Goal: Task Accomplishment & Management: Manage account settings

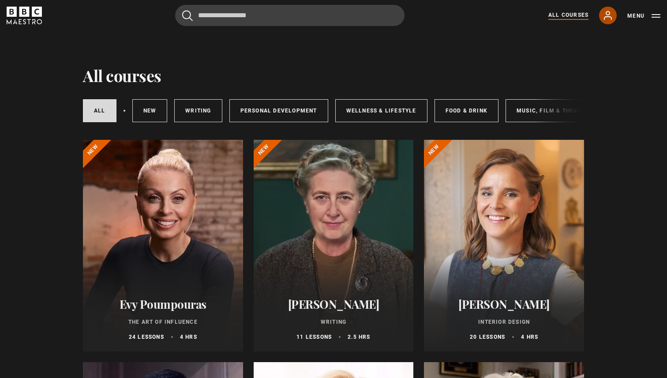
click at [613, 19] on icon at bounding box center [608, 15] width 11 height 11
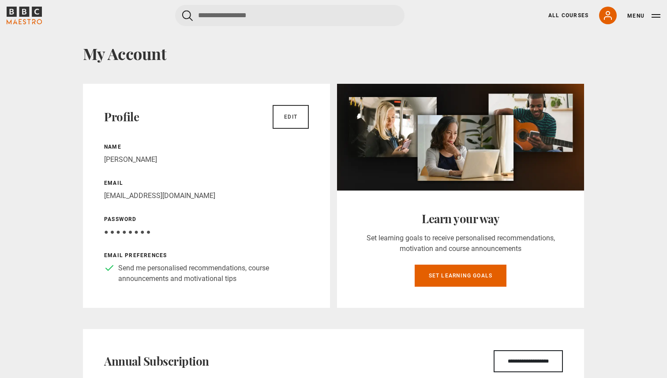
scroll to position [30, 0]
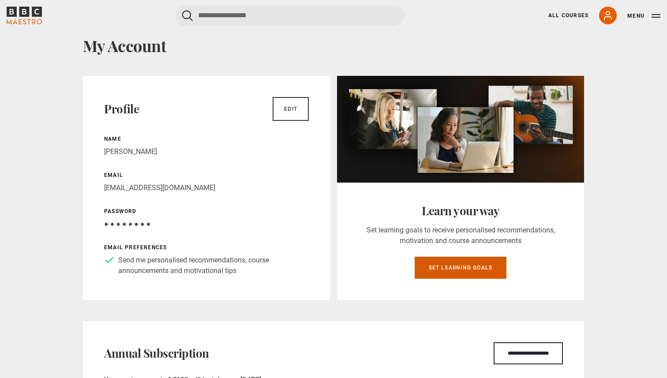
click at [438, 265] on link "Set learning goals" at bounding box center [461, 268] width 92 height 22
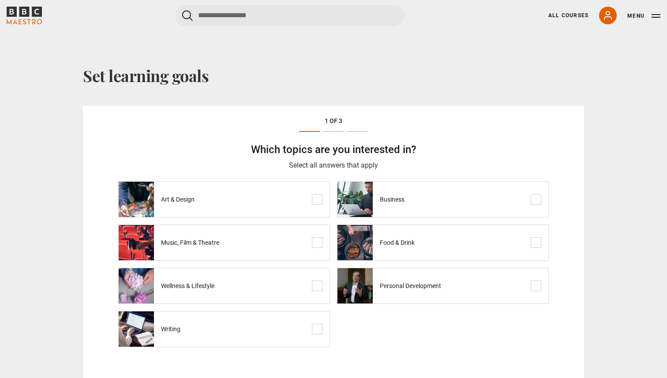
click at [316, 201] on span at bounding box center [317, 199] width 11 height 11
click at [316, 246] on span at bounding box center [317, 242] width 11 height 11
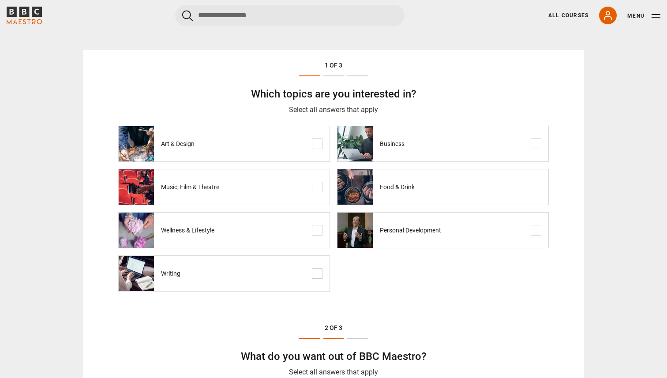
scroll to position [58, 0]
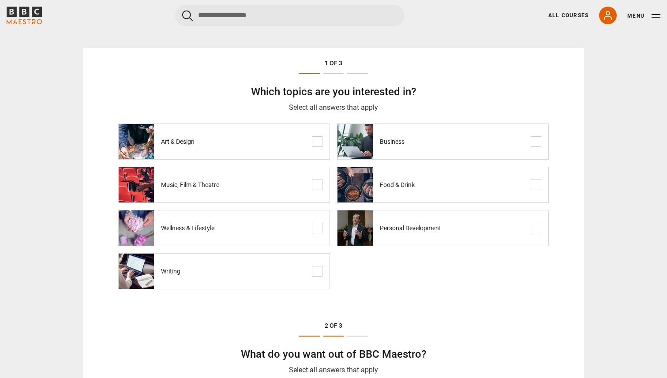
click at [317, 272] on span at bounding box center [317, 271] width 11 height 11
click at [533, 188] on span at bounding box center [536, 185] width 11 height 11
click at [536, 136] on span at bounding box center [536, 141] width 11 height 11
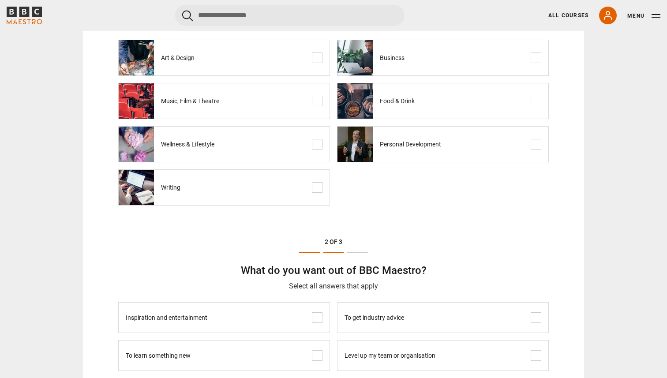
scroll to position [151, 0]
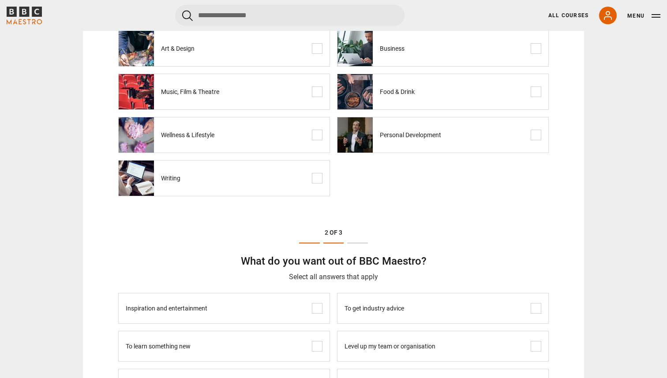
click at [531, 137] on span at bounding box center [536, 135] width 11 height 11
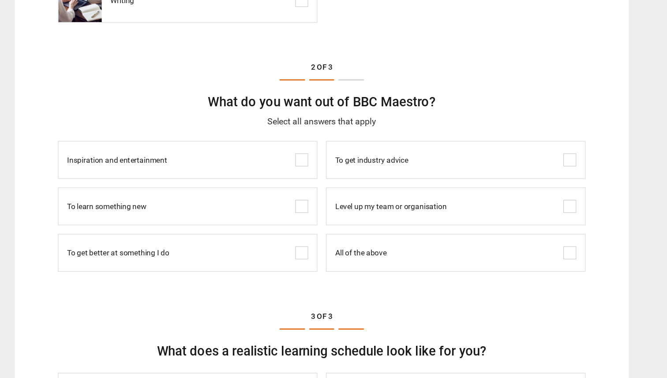
scroll to position [262, 0]
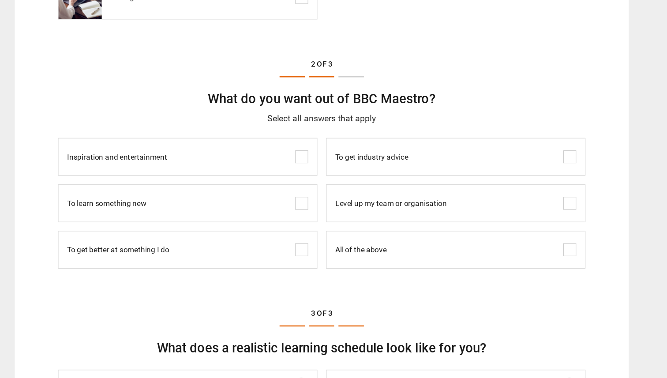
click at [317, 196] on span at bounding box center [317, 197] width 11 height 11
click at [534, 197] on span at bounding box center [536, 197] width 11 height 11
click at [531, 233] on span at bounding box center [536, 235] width 11 height 11
click at [532, 270] on span at bounding box center [536, 273] width 11 height 11
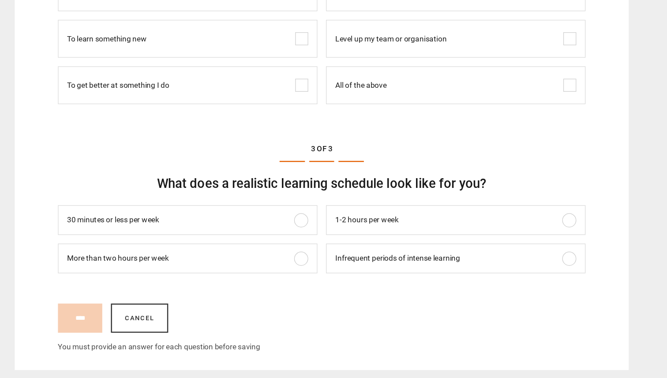
scroll to position [404, 0]
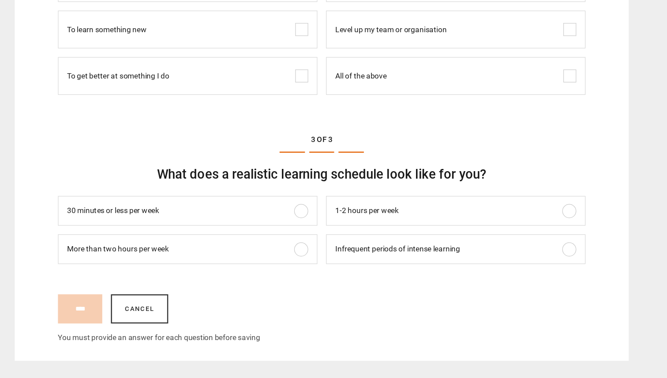
click at [318, 268] on span at bounding box center [317, 273] width 11 height 11
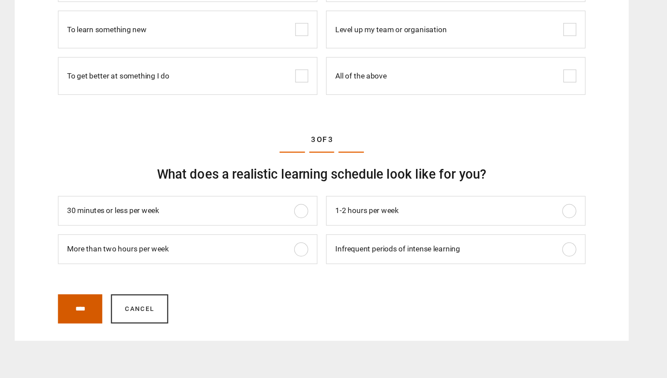
click at [142, 318] on input "****" at bounding box center [136, 322] width 36 height 24
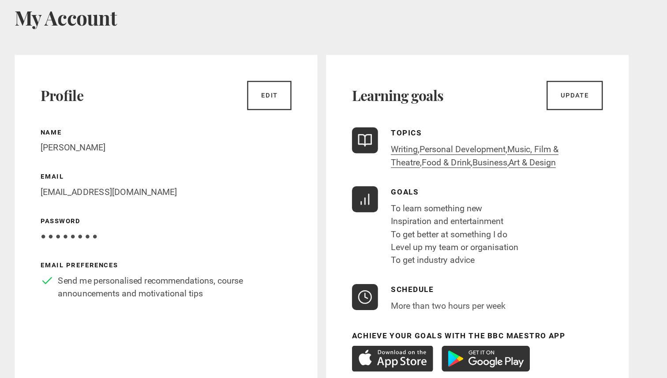
scroll to position [39, 0]
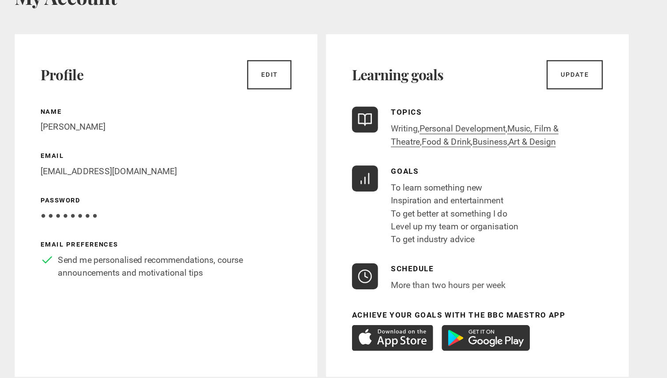
click at [405, 176] on link "Writing" at bounding box center [401, 174] width 22 height 9
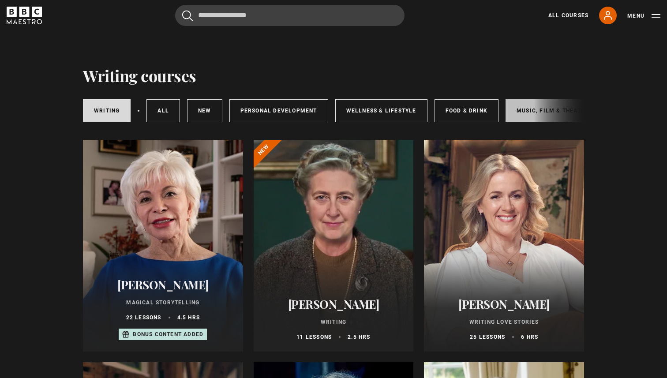
click at [510, 110] on link "Music, Film & Theatre" at bounding box center [553, 110] width 94 height 23
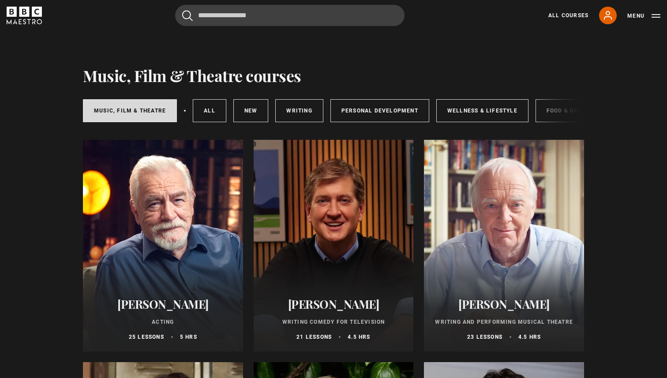
click at [341, 277] on div at bounding box center [334, 246] width 160 height 212
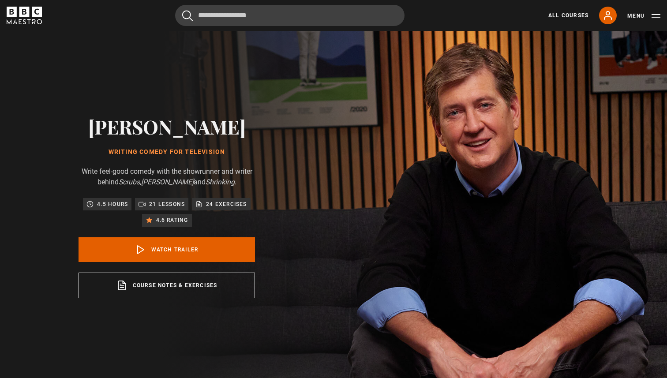
click at [40, 21] on icon "BBC Maestro" at bounding box center [24, 16] width 35 height 18
